Goal: Information Seeking & Learning: Learn about a topic

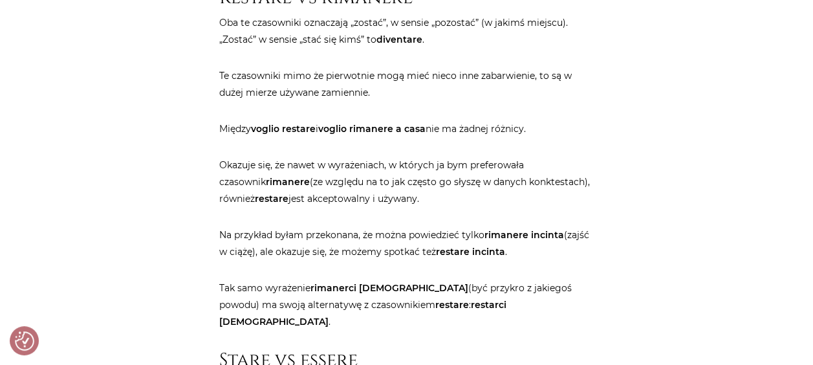
scroll to position [2717, 0]
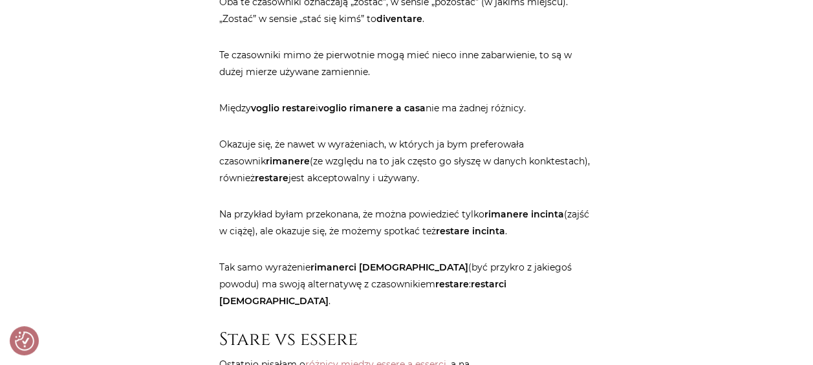
click at [475, 259] on p "Tak samo wyrażenie rimanerci [DEMOGRAPHIC_DATA] (być przykro z jakiegoś powodu)…" at bounding box center [406, 284] width 375 height 50
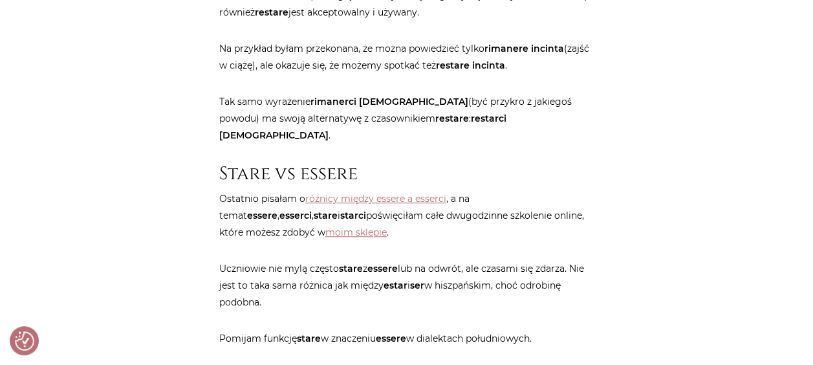
scroll to position [2911, 0]
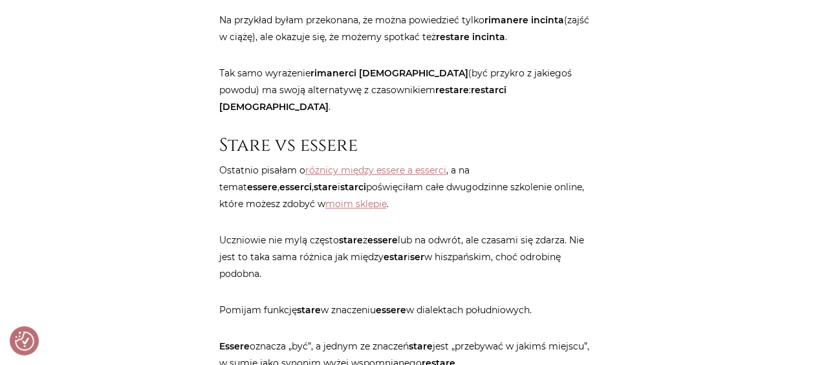
click at [576, 338] on p "Essere oznacza „być”, a jednym ze znaczeń stare jest „przebywać w jakimś miejsc…" at bounding box center [406, 355] width 375 height 34
drag, startPoint x: 300, startPoint y: 308, endPoint x: 450, endPoint y: 308, distance: 150.7
click at [450, 338] on p "Essere oznacza „być”, a jednym ze znaczeń stare jest „przebywać w jakimś miejsc…" at bounding box center [406, 355] width 375 height 34
drag, startPoint x: 450, startPoint y: 308, endPoint x: 560, endPoint y: 308, distance: 110.0
click at [560, 338] on p "Essere oznacza „być”, a jednym ze znaczeń stare jest „przebywać w jakimś miejsc…" at bounding box center [406, 355] width 375 height 34
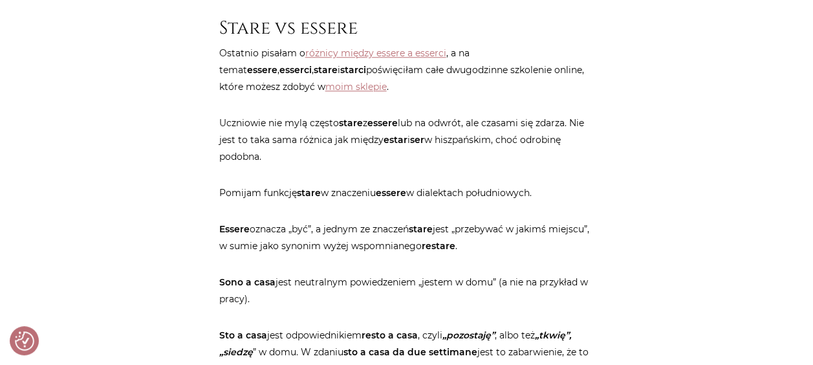
scroll to position [3041, 0]
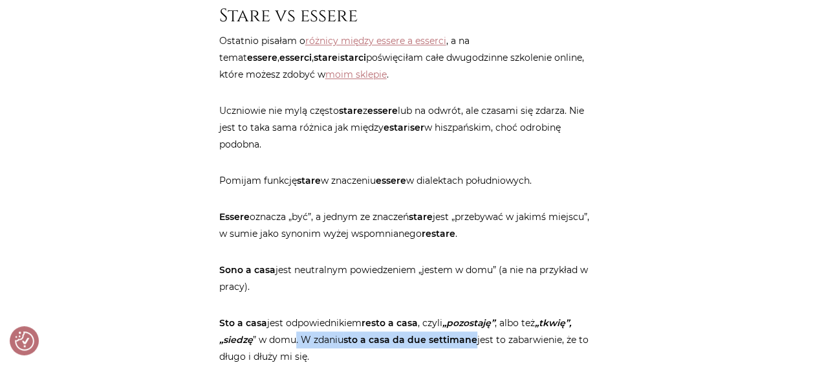
drag, startPoint x: 296, startPoint y: 285, endPoint x: 476, endPoint y: 292, distance: 180.0
click at [476, 314] on p "Sto a casa jest odpowiednikiem resto a casa , czyli „pozostaję” , albo też „tkw…" at bounding box center [406, 339] width 375 height 50
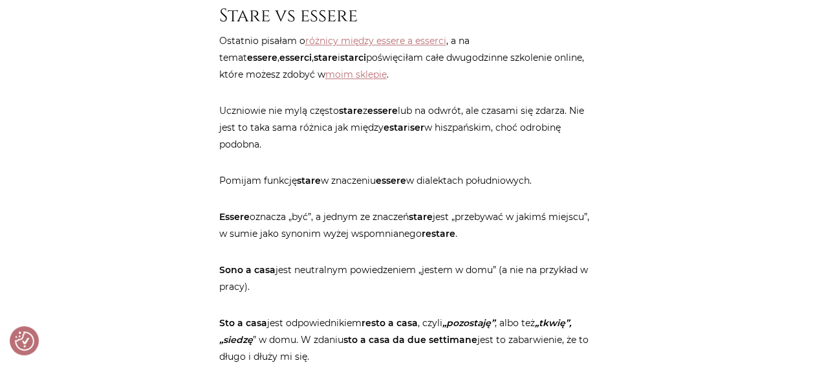
drag, startPoint x: 476, startPoint y: 292, endPoint x: 399, endPoint y: 311, distance: 79.1
click at [399, 314] on p "Sto a casa jest odpowiednikiem resto a casa , czyli „pozostaję” , albo też „tkw…" at bounding box center [406, 339] width 375 height 50
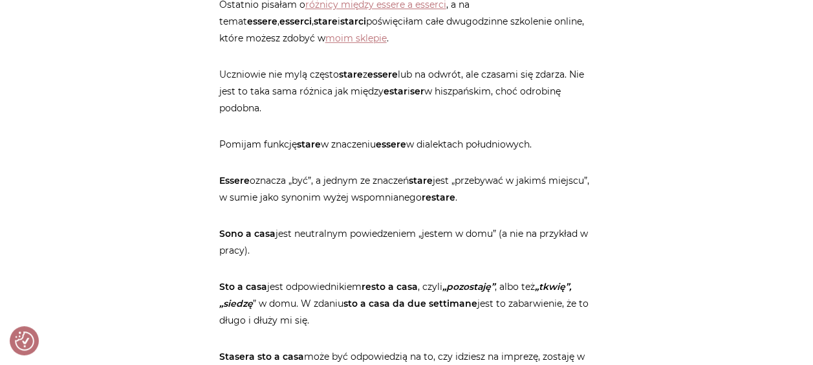
scroll to position [3106, 0]
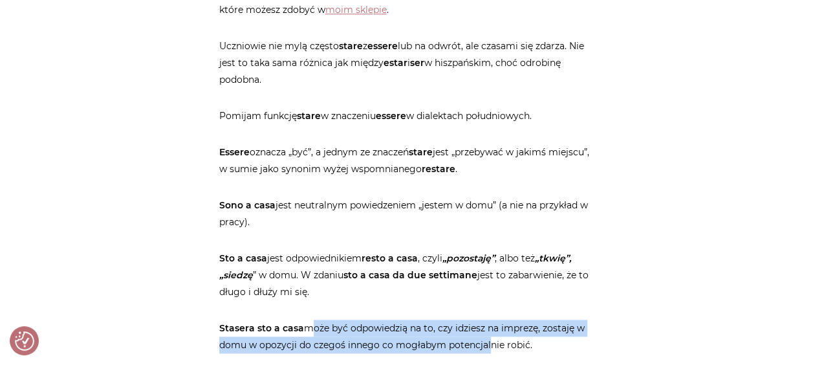
drag, startPoint x: 303, startPoint y: 276, endPoint x: 483, endPoint y: 289, distance: 181.0
click at [483, 320] on p "[PERSON_NAME] sto a casa może być odpowiedzią na to, czy idziesz na imprezę, zo…" at bounding box center [406, 337] width 375 height 34
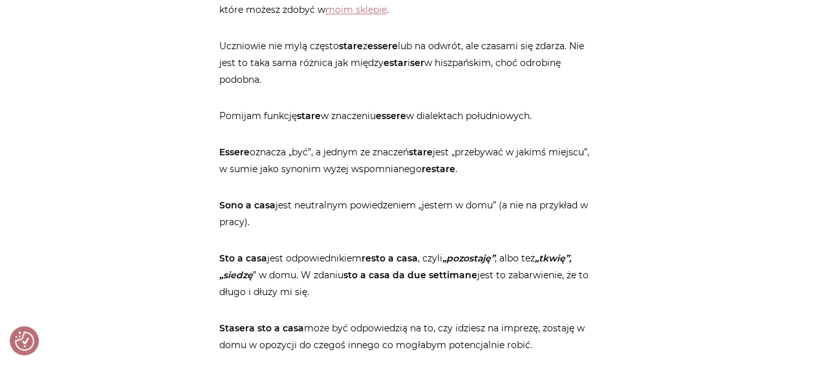
drag, startPoint x: 483, startPoint y: 289, endPoint x: 546, endPoint y: 294, distance: 63.0
click at [546, 320] on p "[PERSON_NAME] sto a casa może być odpowiedzią na to, czy idziesz na imprezę, zo…" at bounding box center [406, 337] width 375 height 34
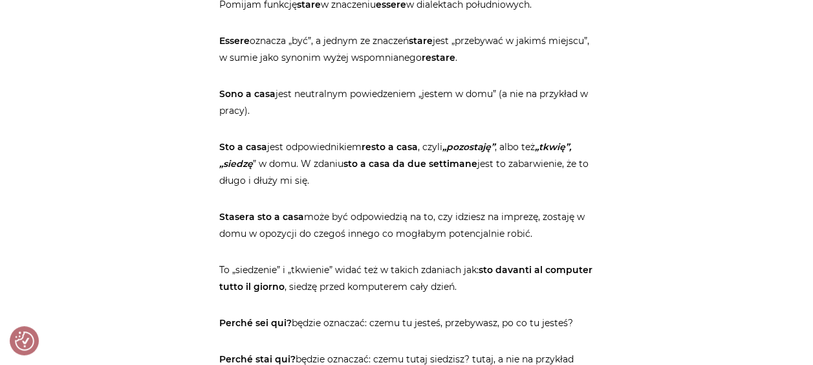
scroll to position [3235, 0]
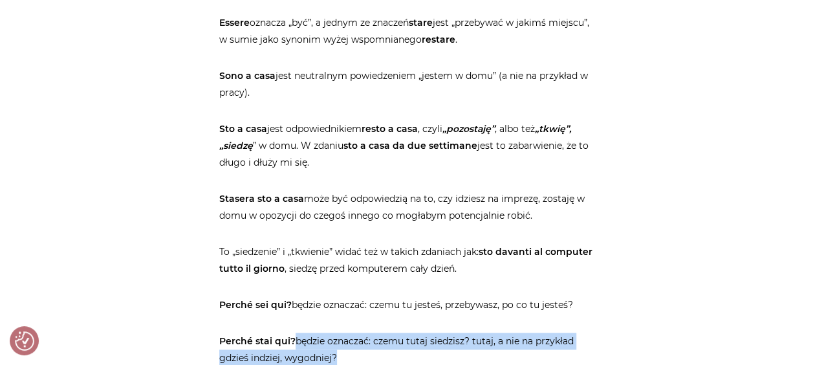
drag, startPoint x: 292, startPoint y: 287, endPoint x: 463, endPoint y: 301, distance: 171.3
click at [463, 333] on p "Perché stai qui? będzie oznaczać: czemu tutaj siedzisz? tutaj, a nie na przykła…" at bounding box center [406, 350] width 375 height 34
drag, startPoint x: 463, startPoint y: 301, endPoint x: 414, endPoint y: 311, distance: 50.1
click at [414, 333] on p "Perché stai qui? będzie oznaczać: czemu tutaj siedzisz? tutaj, a nie na przykła…" at bounding box center [406, 350] width 375 height 34
click at [512, 333] on p "Perché stai qui? będzie oznaczać: czemu tutaj siedzisz? tutaj, a nie na przykła…" at bounding box center [406, 350] width 375 height 34
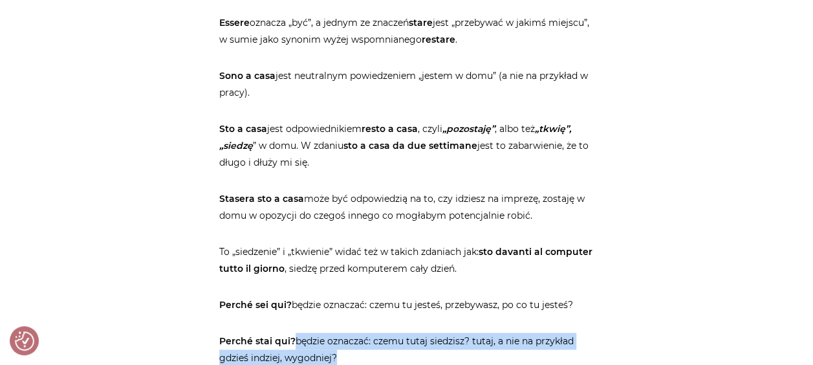
click at [434, 333] on p "Perché stai qui? będzie oznaczać: czemu tutaj siedzisz? tutaj, a nie na przykła…" at bounding box center [406, 350] width 375 height 34
